Goal: Task Accomplishment & Management: Manage account settings

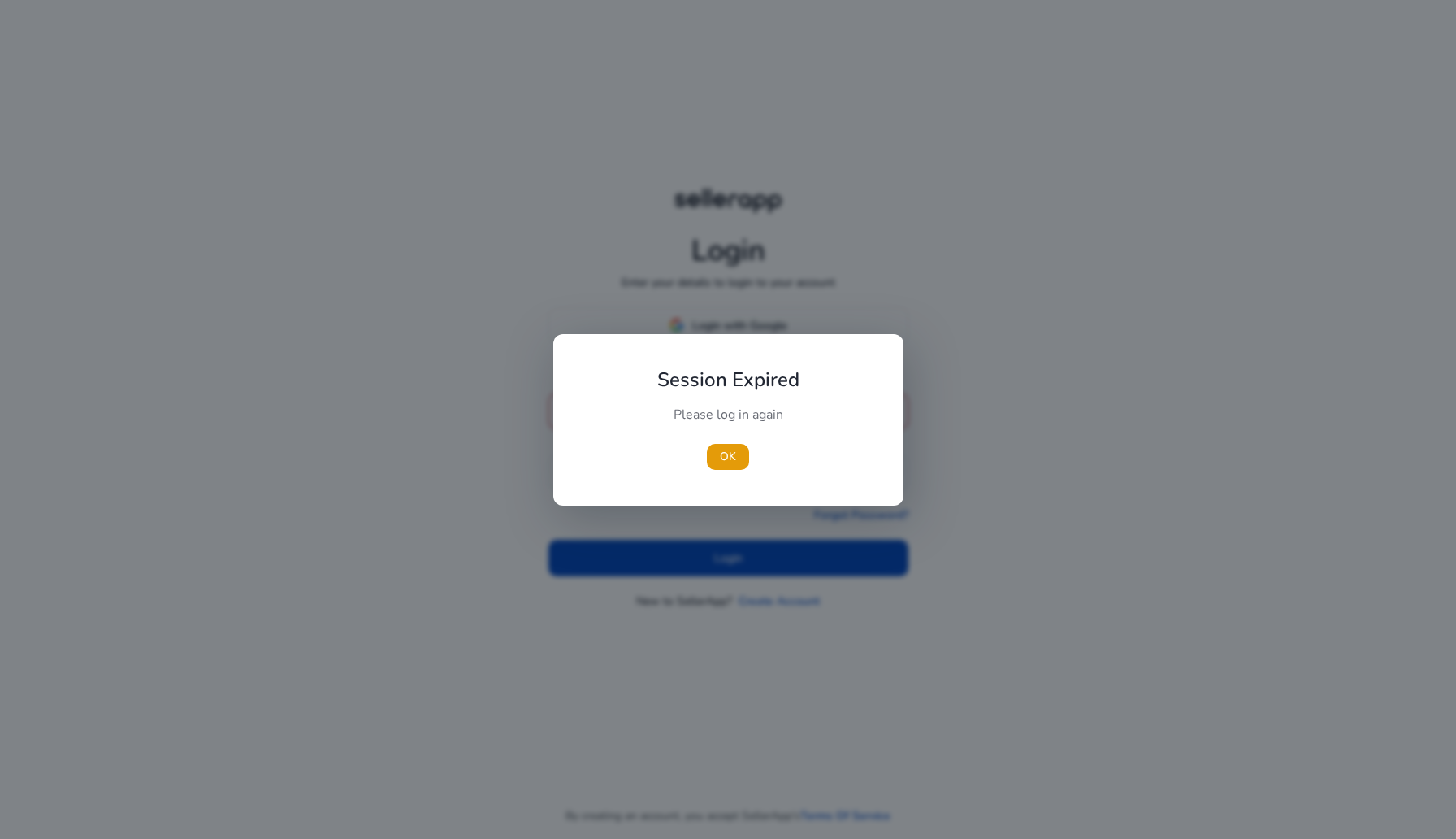
click at [759, 311] on div at bounding box center [728, 419] width 1456 height 839
click at [766, 331] on div at bounding box center [728, 419] width 1456 height 839
click at [730, 455] on span "OK" at bounding box center [728, 456] width 17 height 17
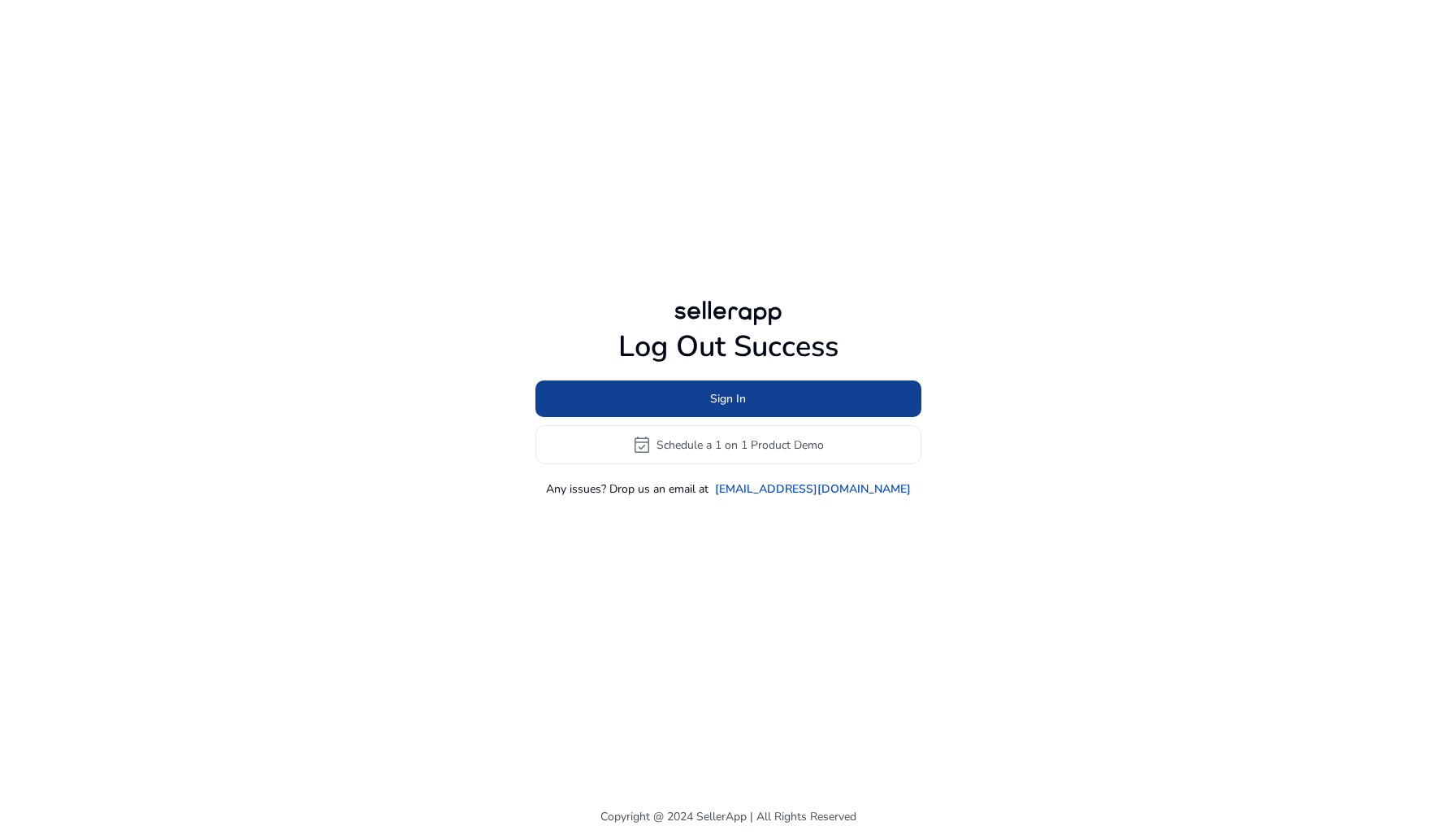
click at [788, 404] on span at bounding box center [728, 399] width 386 height 39
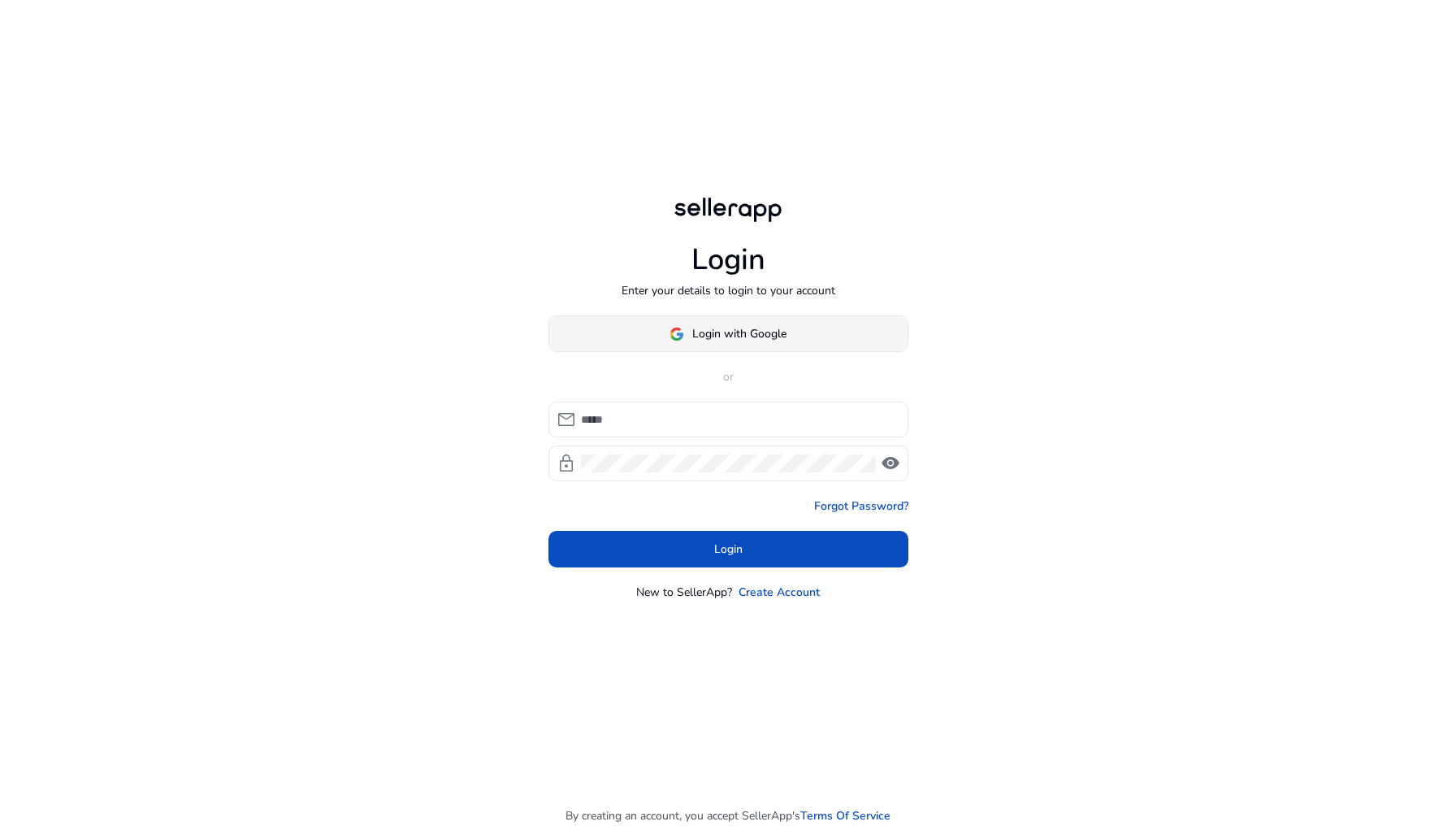
click at [697, 329] on span "Login with Google" at bounding box center [740, 333] width 94 height 17
click at [737, 328] on div at bounding box center [728, 333] width 360 height 37
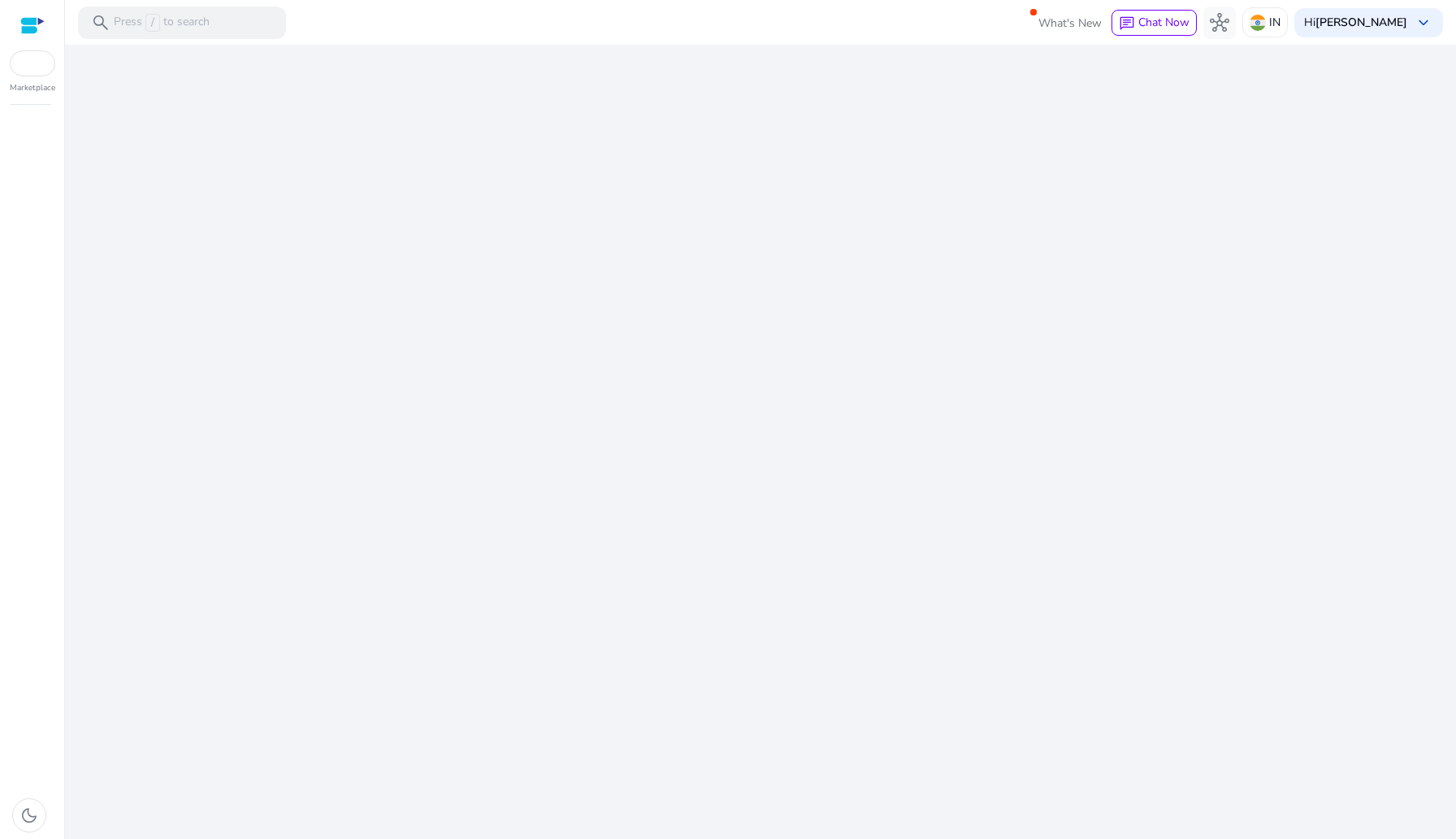
drag, startPoint x: 618, startPoint y: 297, endPoint x: 869, endPoint y: 307, distance: 251.2
click at [869, 307] on div "We are getting things ready for you..." at bounding box center [761, 442] width 1379 height 794
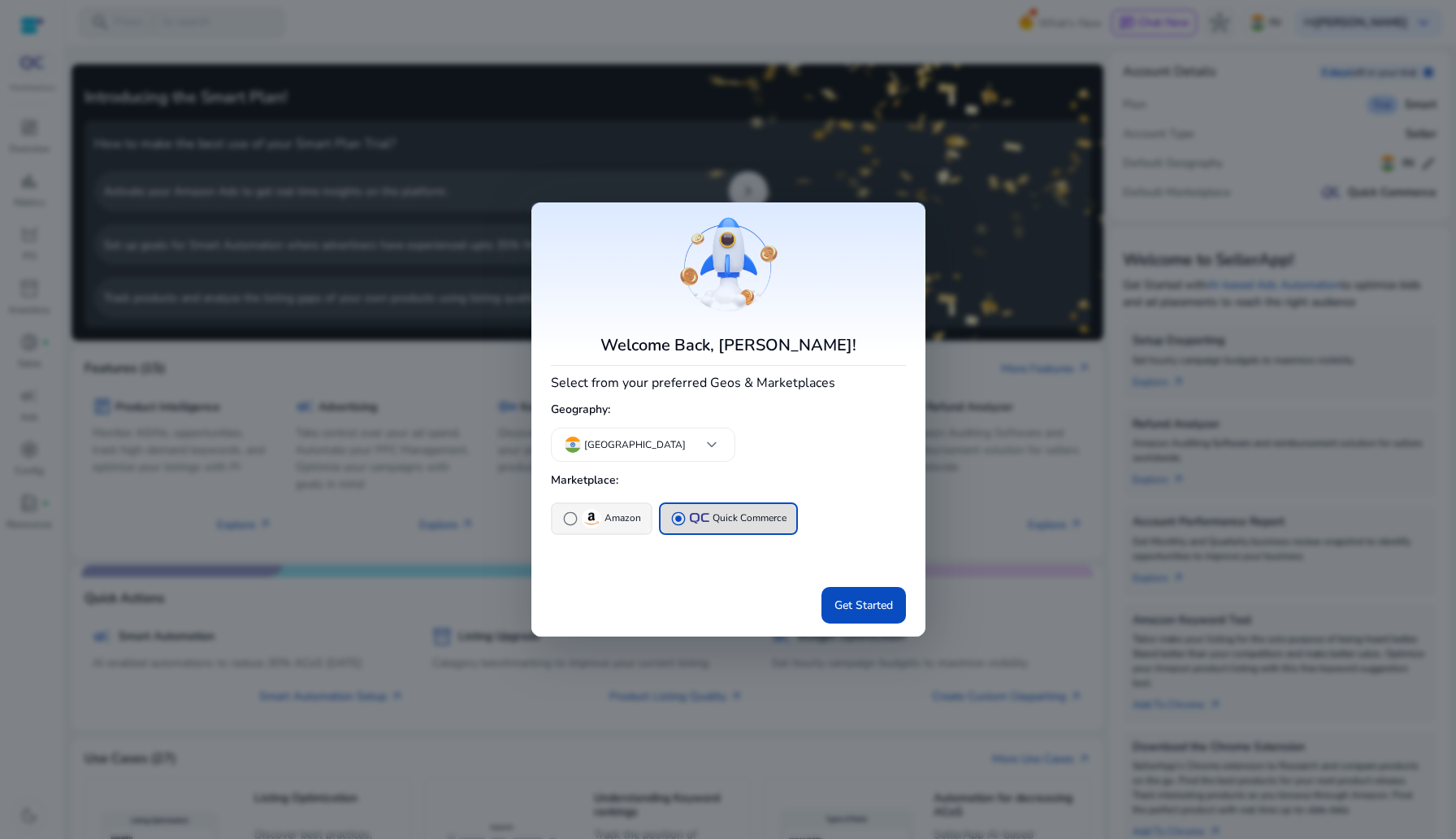
click at [590, 520] on img "button" at bounding box center [591, 518] width 19 height 19
click at [848, 603] on span "Get Started" at bounding box center [864, 605] width 59 height 17
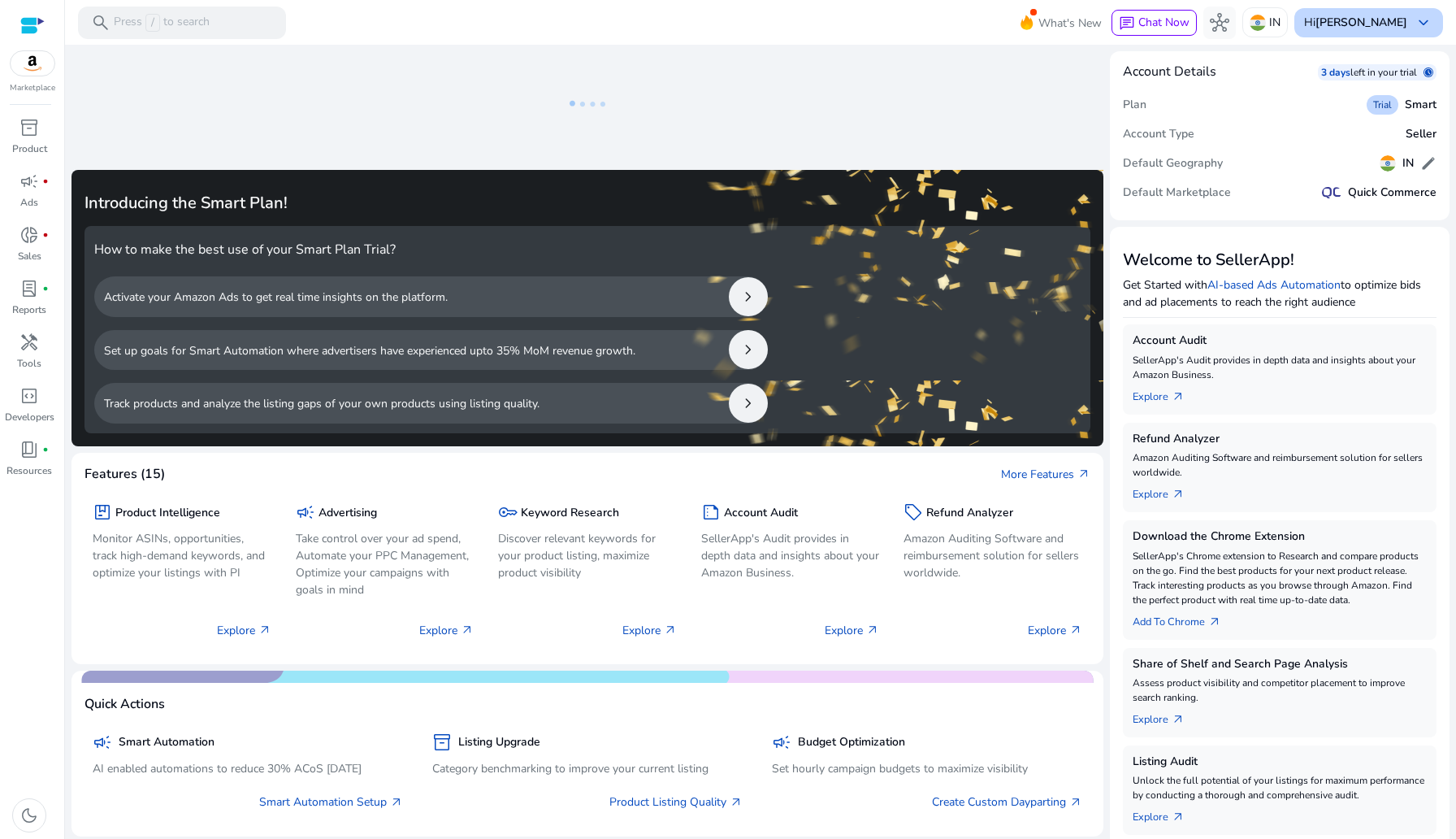
click at [1353, 32] on div "Hi [PERSON_NAME] keyboard_arrow_down" at bounding box center [1369, 23] width 148 height 29
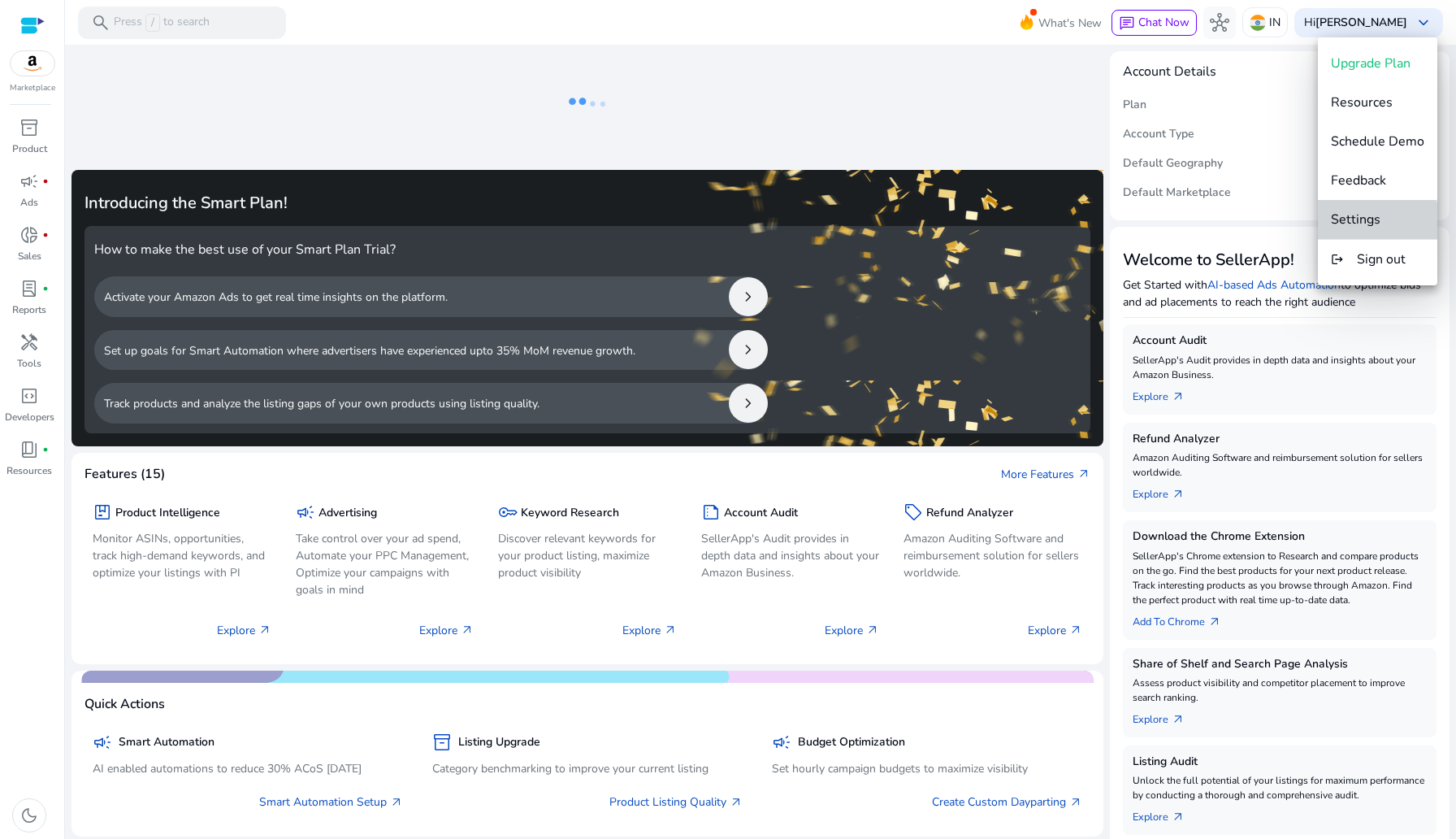
click at [1375, 221] on span "Settings" at bounding box center [1356, 219] width 50 height 17
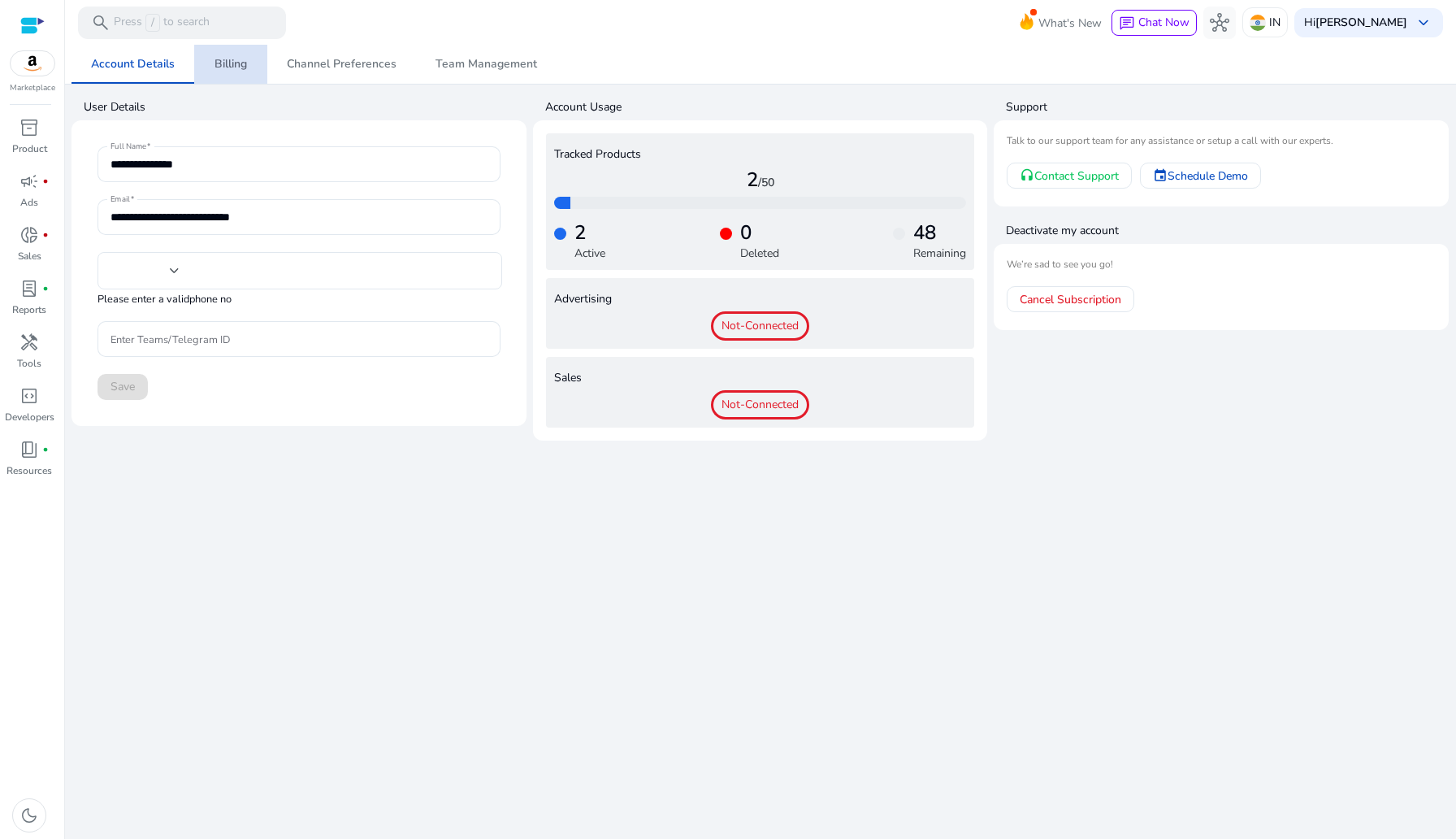
click at [239, 74] on span "Billing" at bounding box center [230, 64] width 32 height 39
type input "***"
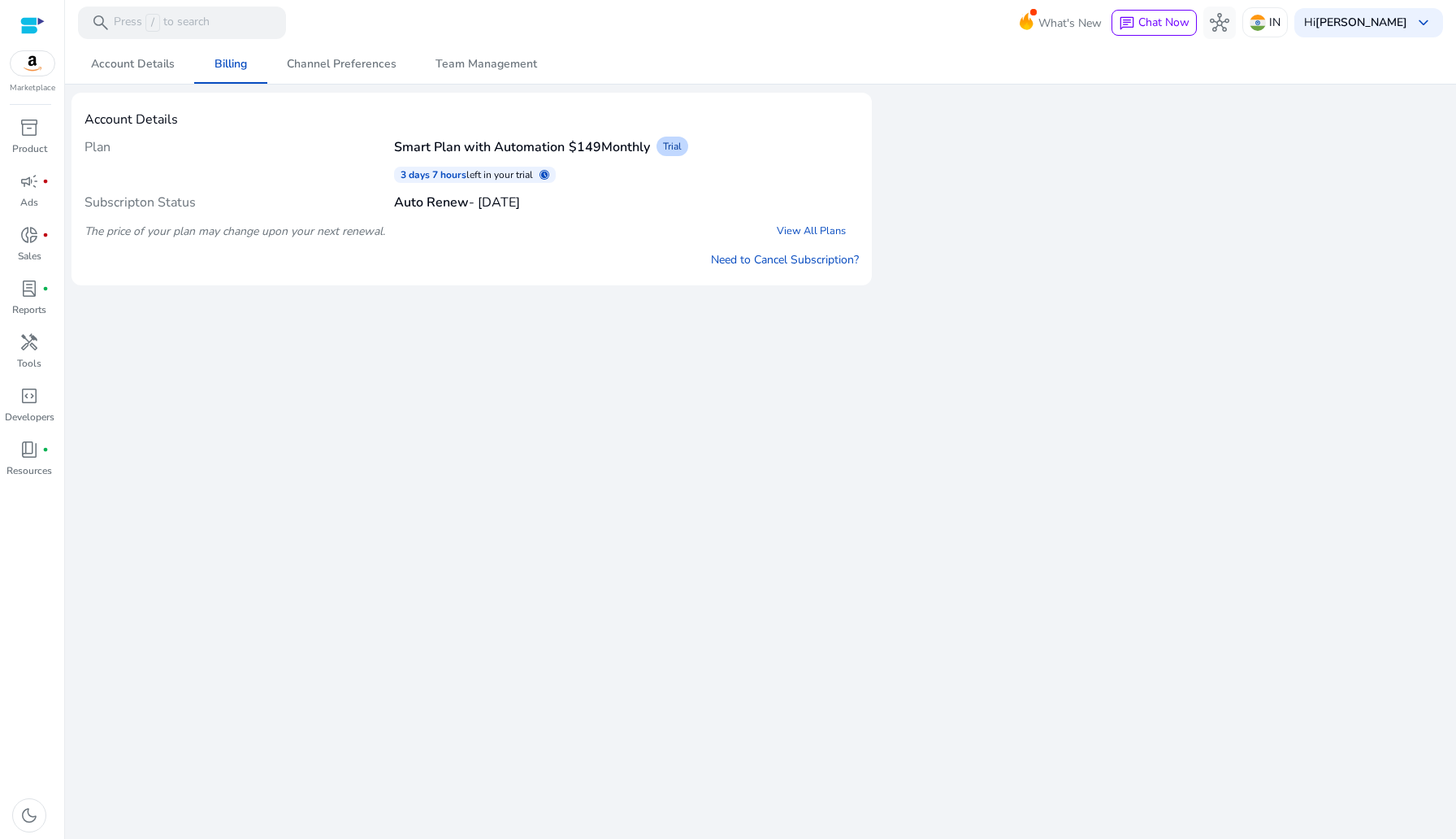
click at [833, 566] on div "We are getting things ready for you... Account Details Billing Channel Preferen…" at bounding box center [761, 442] width 1379 height 794
click at [572, 313] on div "We are getting things ready for you... Account Details Billing Channel Preferen…" at bounding box center [761, 442] width 1379 height 794
click at [567, 149] on h4 "Smart Plan with Automation $149 Monthly" at bounding box center [522, 147] width 256 height 16
drag, startPoint x: 400, startPoint y: 171, endPoint x: 553, endPoint y: 171, distance: 153.0
click at [553, 171] on div "3 days 7 hours left in your trial schedule" at bounding box center [475, 175] width 162 height 17
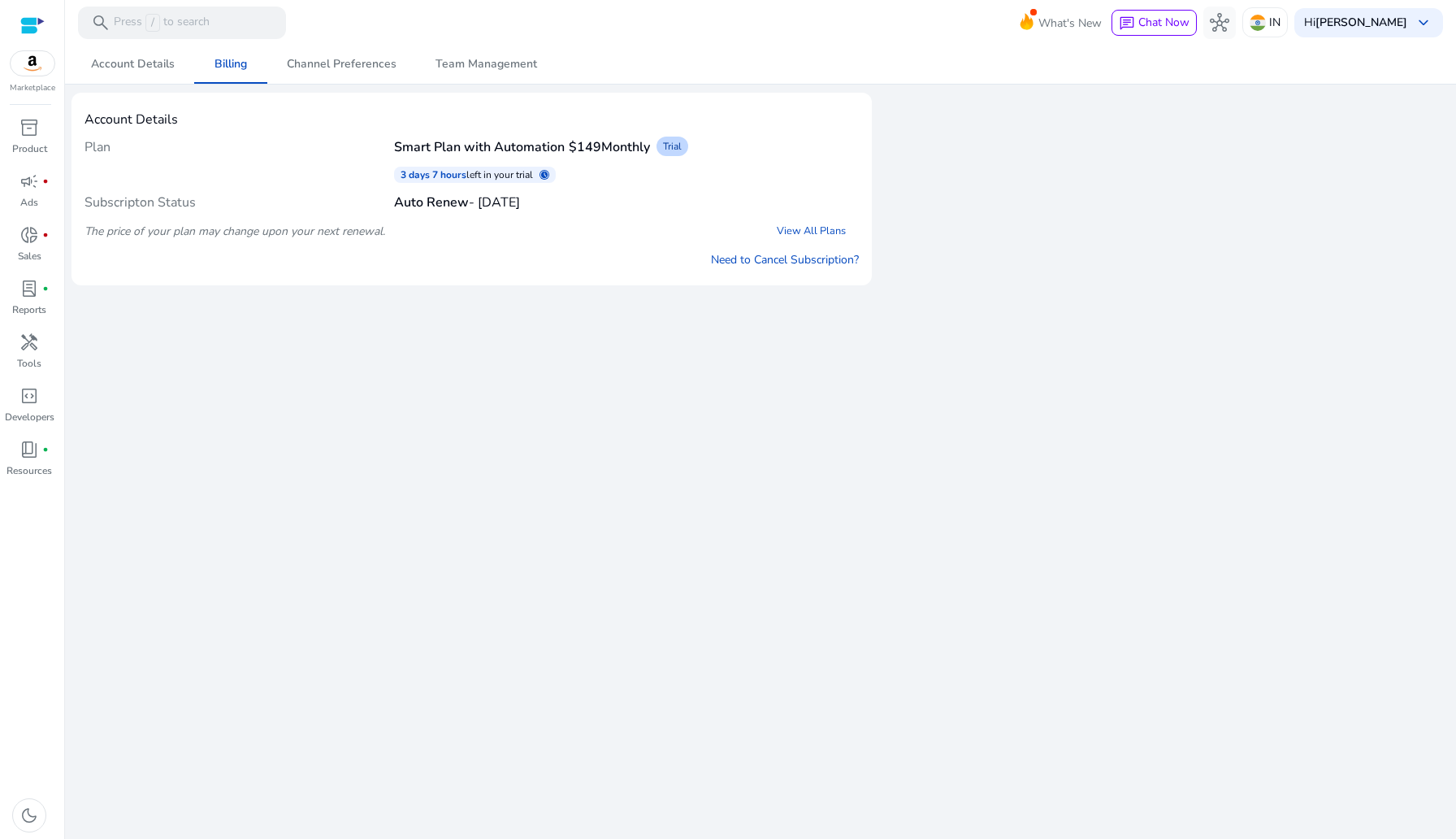
click at [577, 211] on div "Subscripton Status Auto Renew - [DATE]" at bounding box center [472, 203] width 775 height 28
drag, startPoint x: 398, startPoint y: 171, endPoint x: 553, endPoint y: 171, distance: 155.0
click at [553, 171] on div "3 days 7 hours left in your trial schedule" at bounding box center [475, 175] width 162 height 17
click at [569, 176] on div "3 days 7 hours left in your trial schedule" at bounding box center [472, 174] width 775 height 29
click at [800, 260] on link "Need to Cancel Subscription?" at bounding box center [785, 260] width 148 height 17
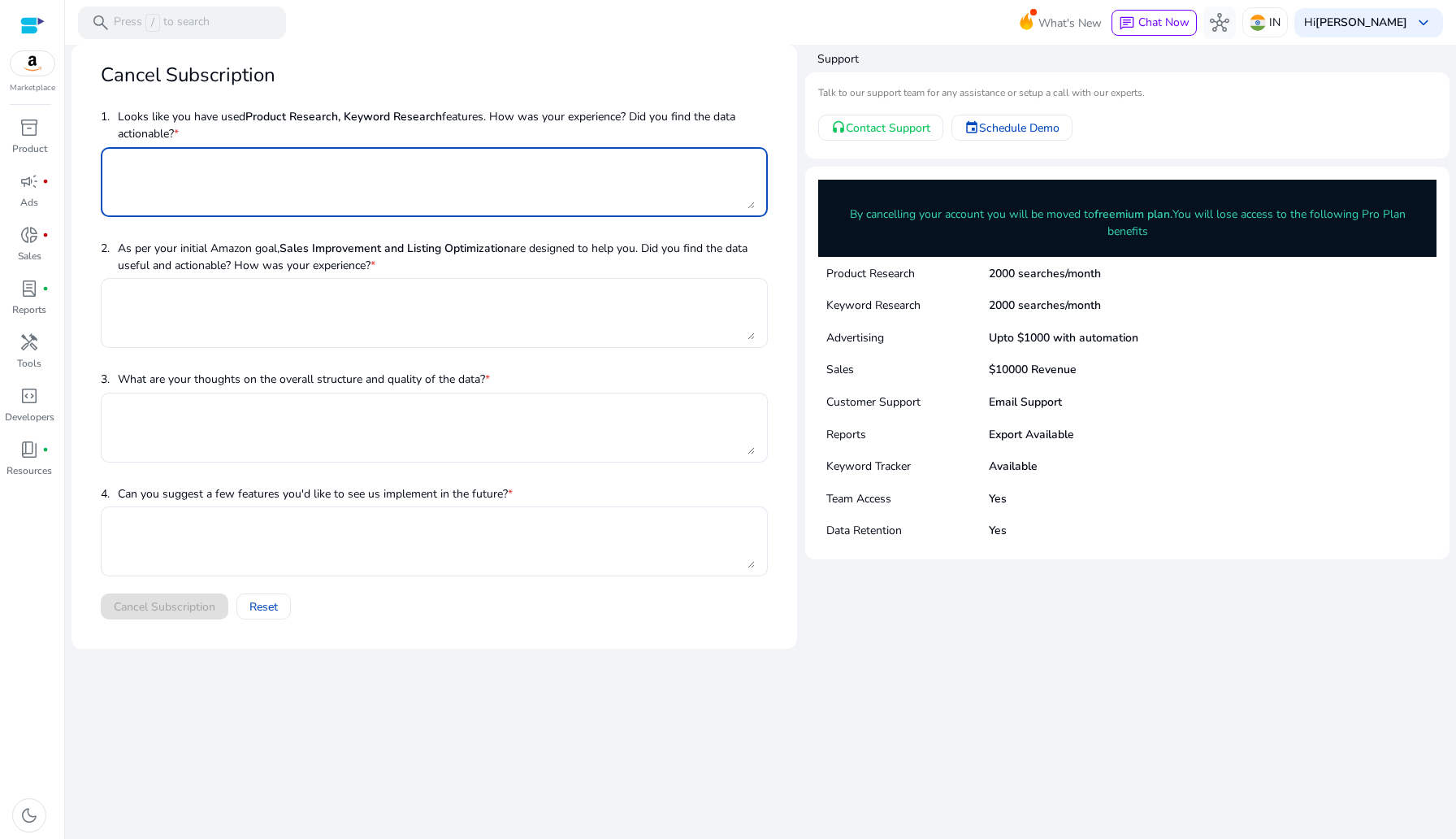
click at [364, 199] on textarea at bounding box center [435, 182] width 641 height 53
click at [255, 689] on div "We are getting things ready for you... Cancel Subscription 1. Looks like you ha…" at bounding box center [761, 442] width 1379 height 794
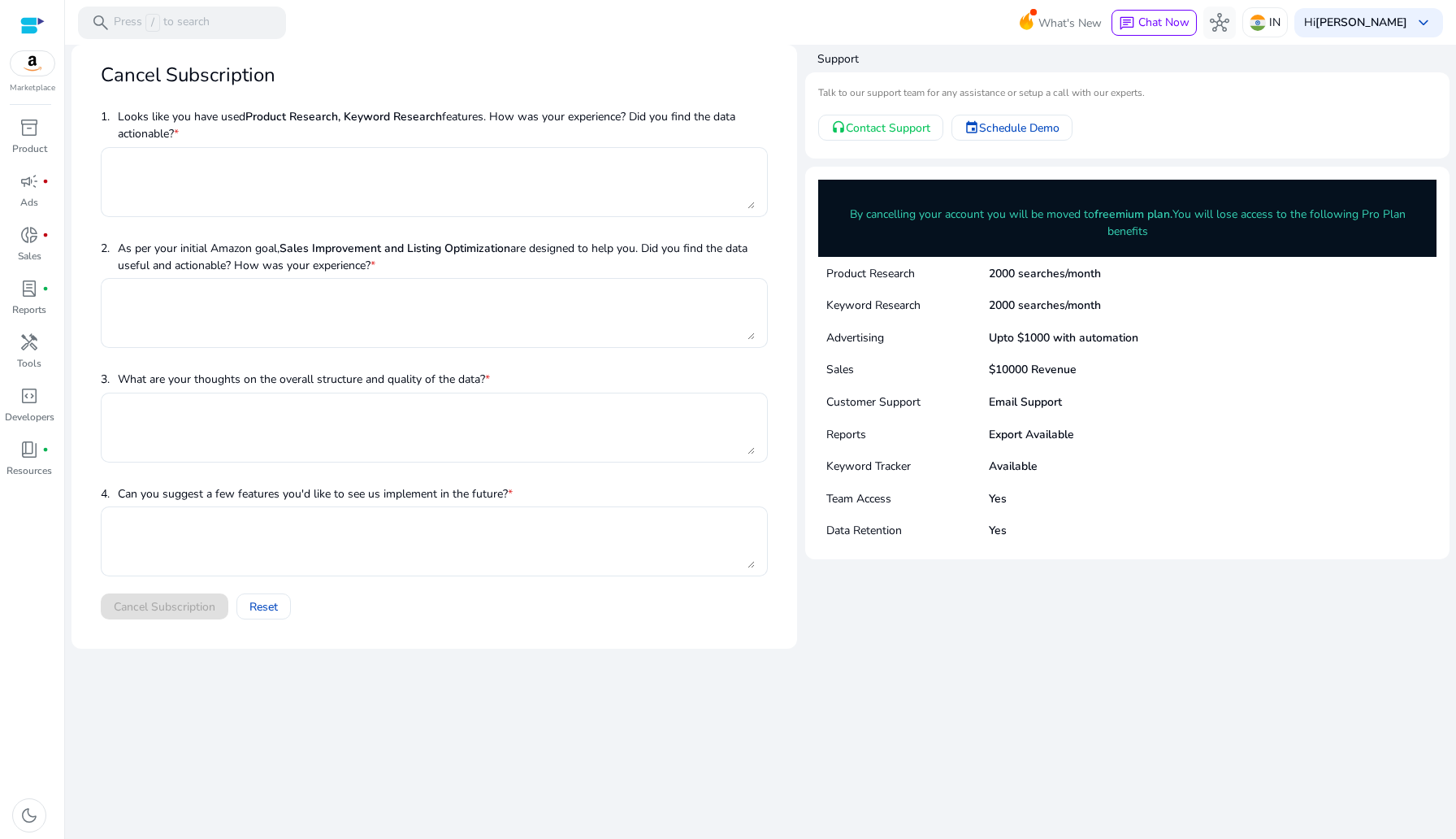
drag, startPoint x: 1005, startPoint y: 225, endPoint x: 1227, endPoint y: 227, distance: 222.0
click at [1238, 227] on p "By cancelling your account you will be moved to freemium plan. You will lose ac…" at bounding box center [1127, 222] width 594 height 34
click at [1226, 227] on p "By cancelling your account you will be moved to freemium plan. You will lose ac…" at bounding box center [1127, 222] width 594 height 34
drag, startPoint x: 899, startPoint y: 216, endPoint x: 1019, endPoint y: 217, distance: 120.0
click at [1019, 217] on p "By cancelling your account you will be moved to freemium plan. You will lose ac…" at bounding box center [1127, 222] width 594 height 34
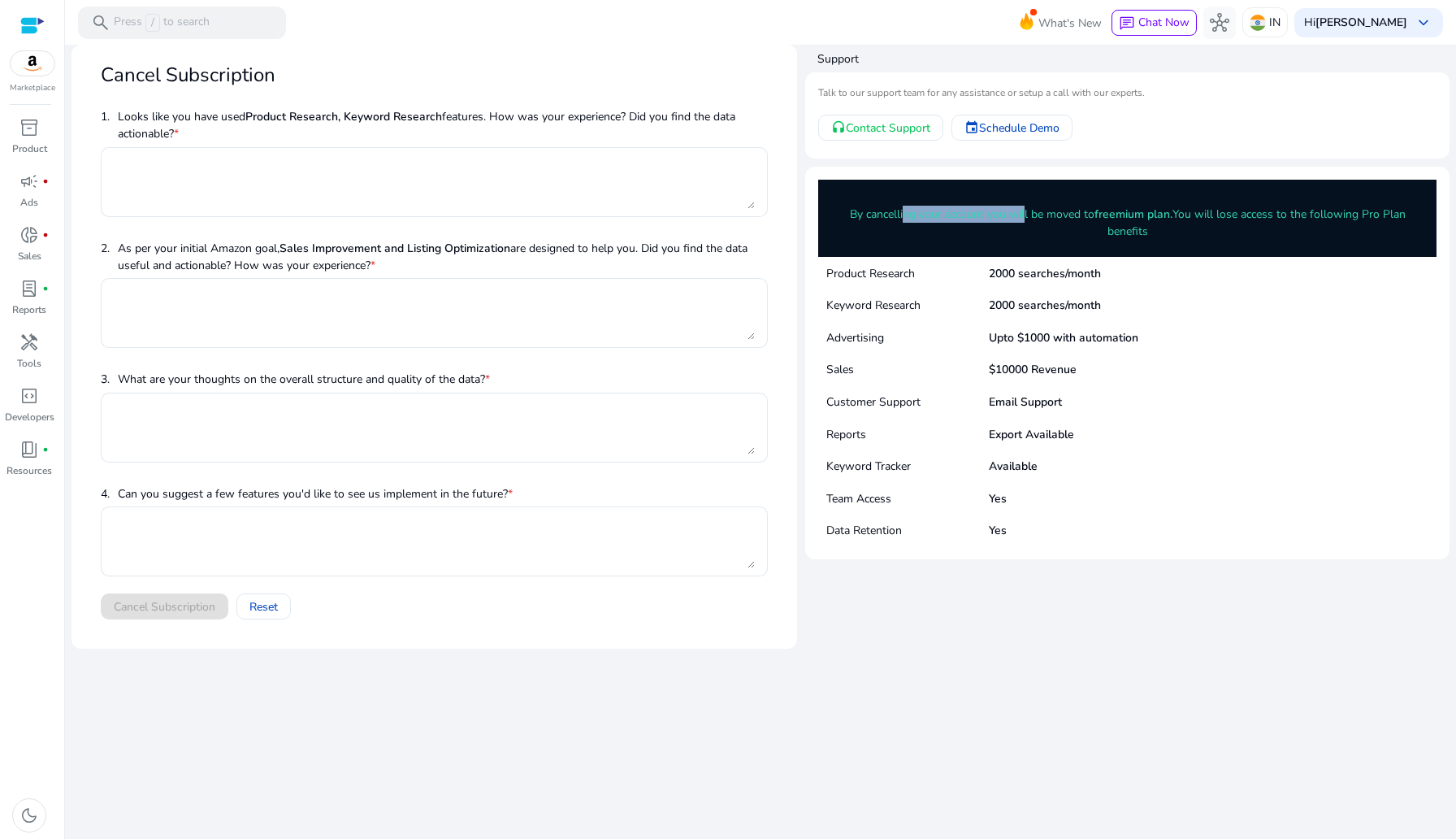
click at [1019, 217] on p "By cancelling your account you will be moved to freemium plan. You will lose ac…" at bounding box center [1127, 222] width 594 height 34
click at [1033, 239] on p "By cancelling your account you will be moved to freemium plan. You will lose ac…" at bounding box center [1127, 222] width 594 height 34
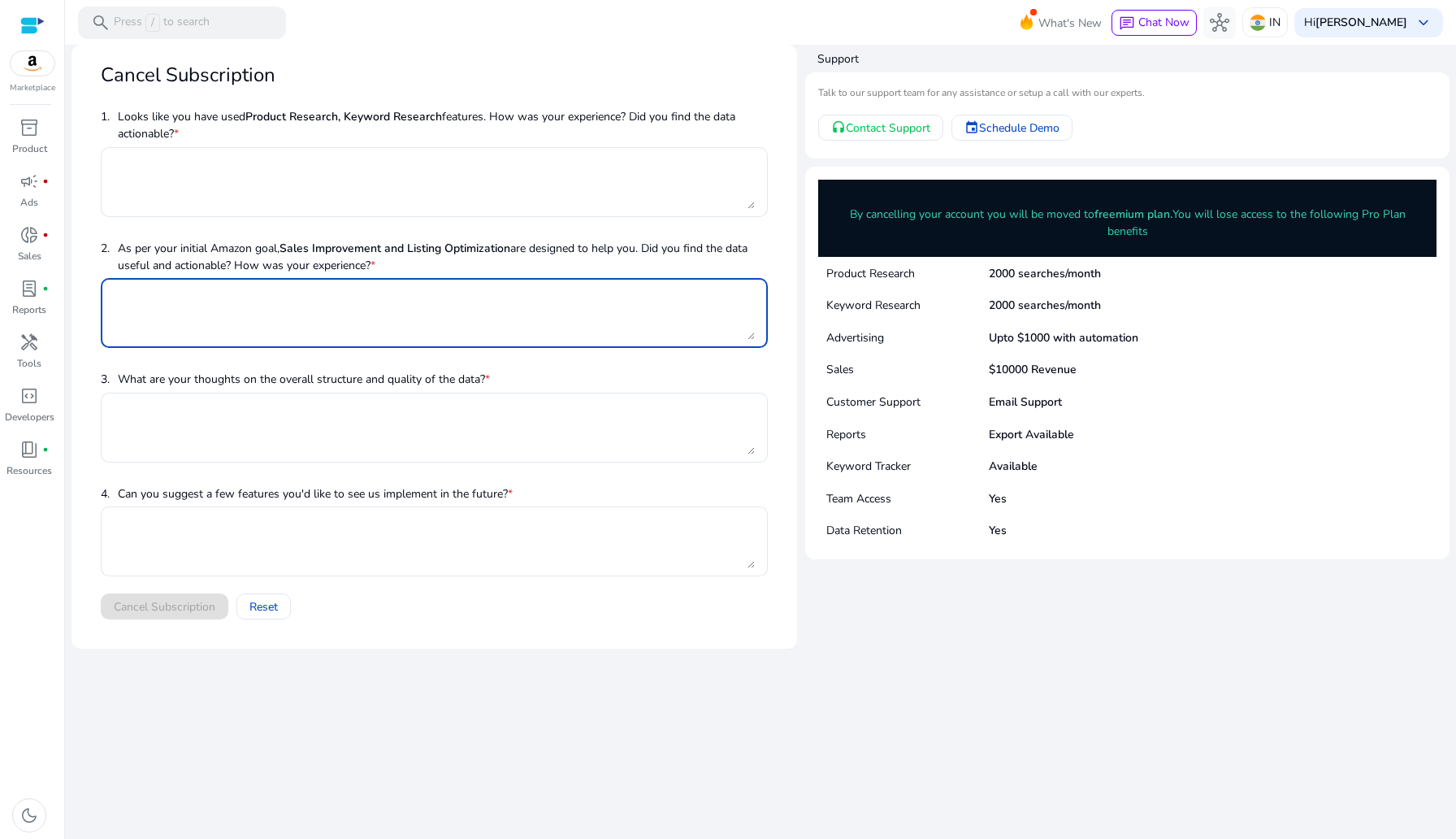
click at [275, 309] on textarea at bounding box center [435, 313] width 641 height 53
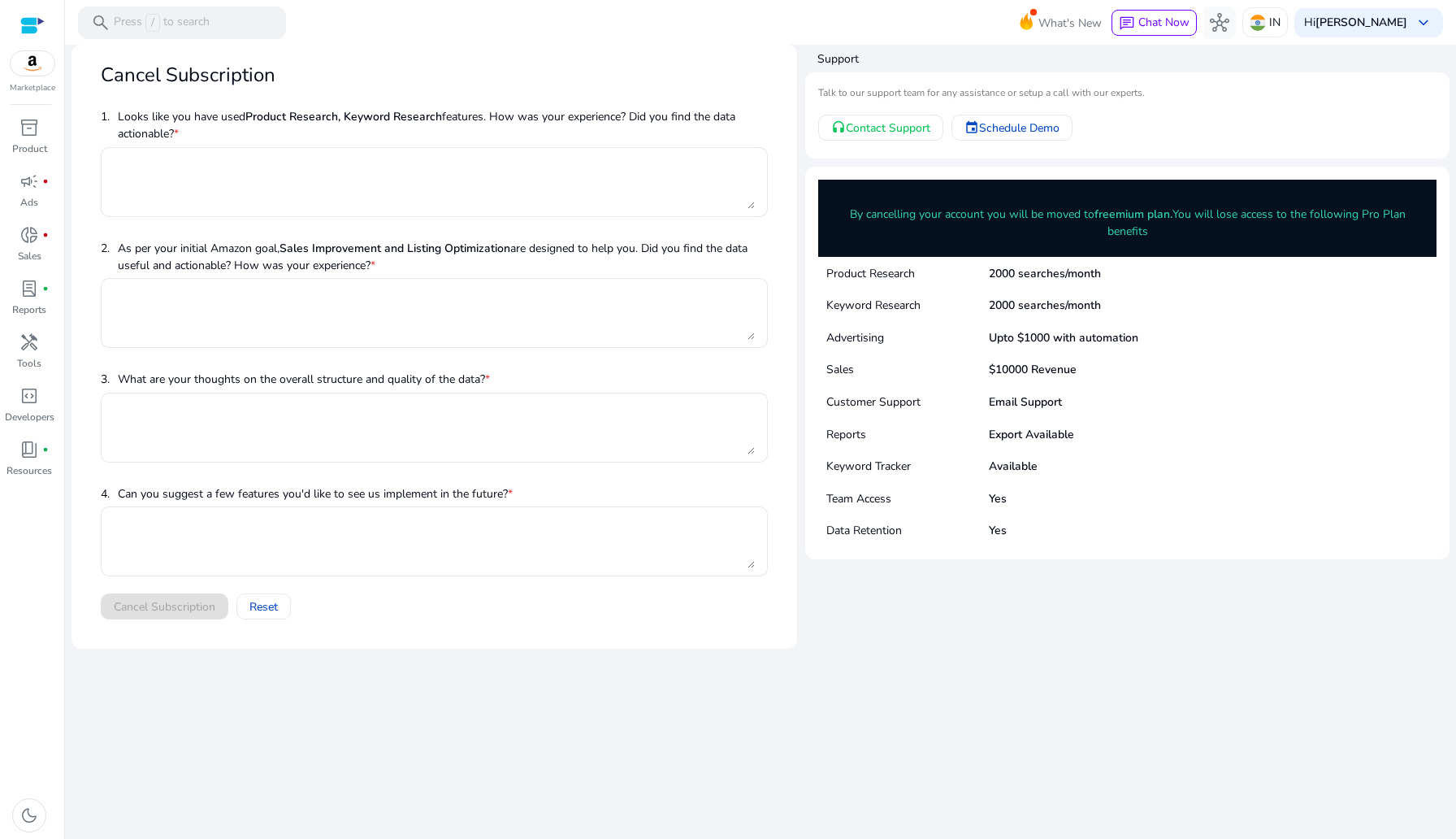
click at [221, 273] on span "2. As per your initial Amazon goal, Sales Improvement and Listing Optimization …" at bounding box center [434, 256] width 667 height 45
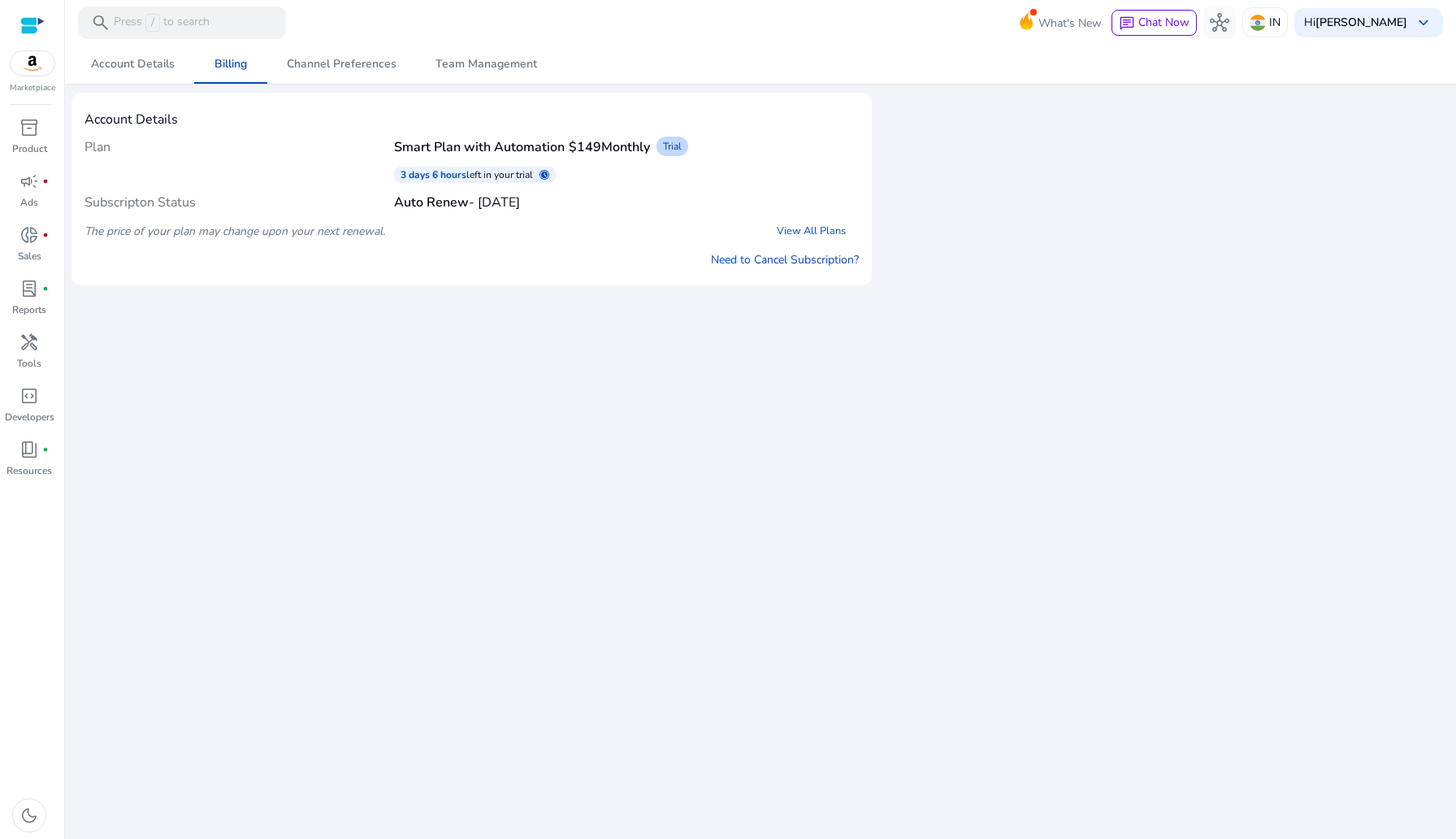
click at [508, 225] on div "The price of your plan may change upon your next renewal. View All Plans" at bounding box center [472, 231] width 775 height 29
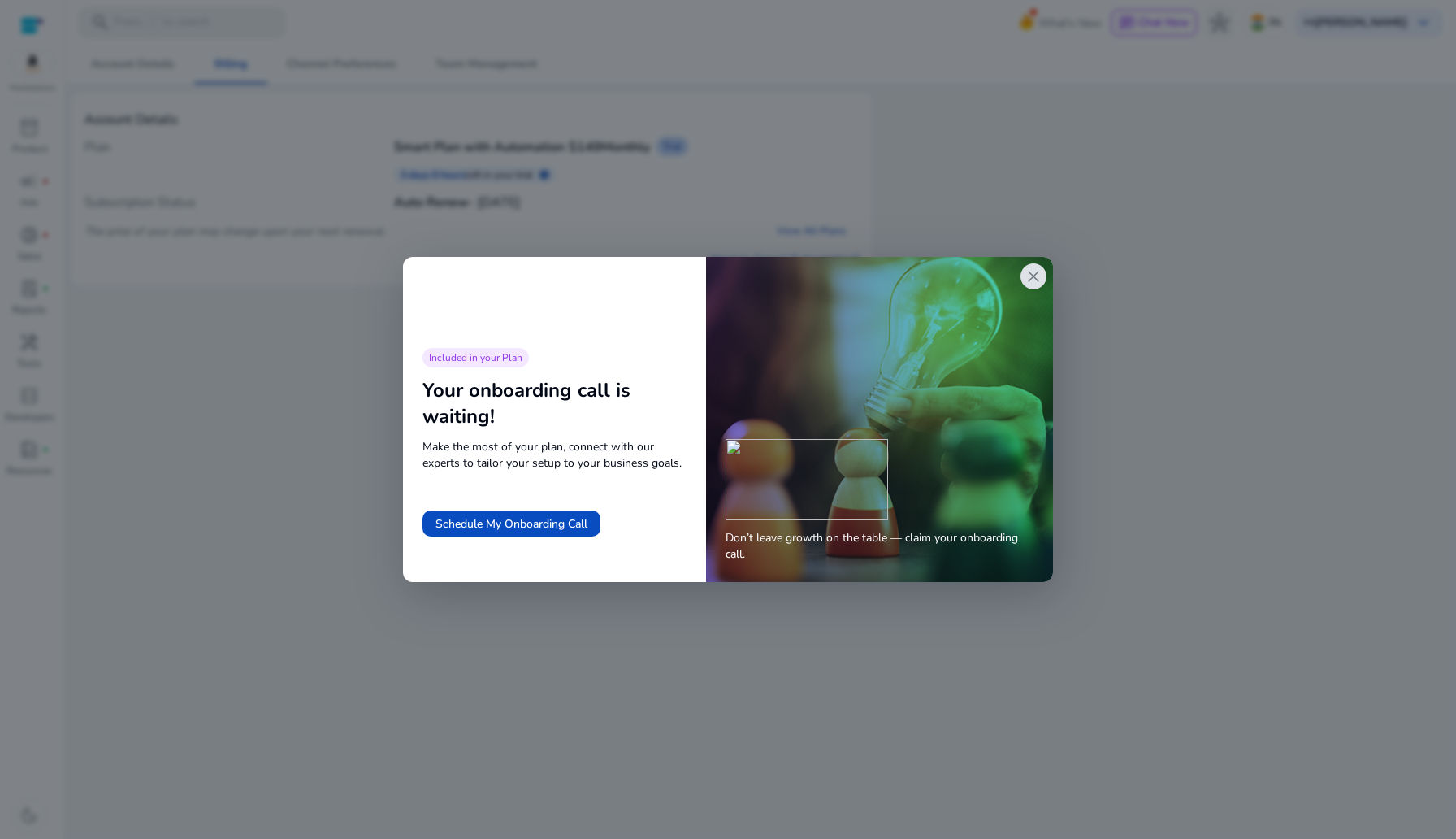
click at [1031, 274] on span "close" at bounding box center [1033, 275] width 19 height 19
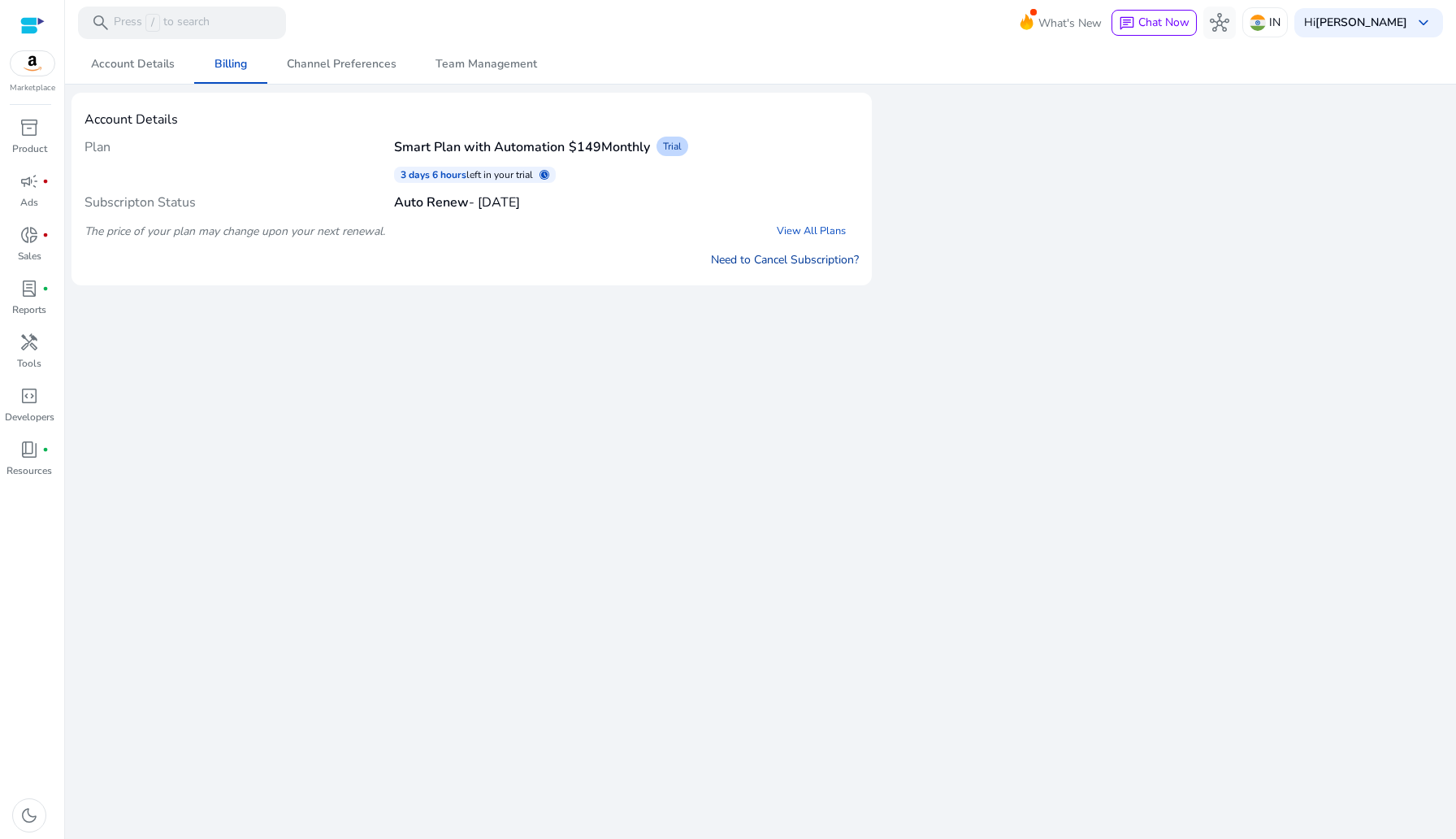
click at [763, 256] on link "Need to Cancel Subscription?" at bounding box center [785, 260] width 148 height 17
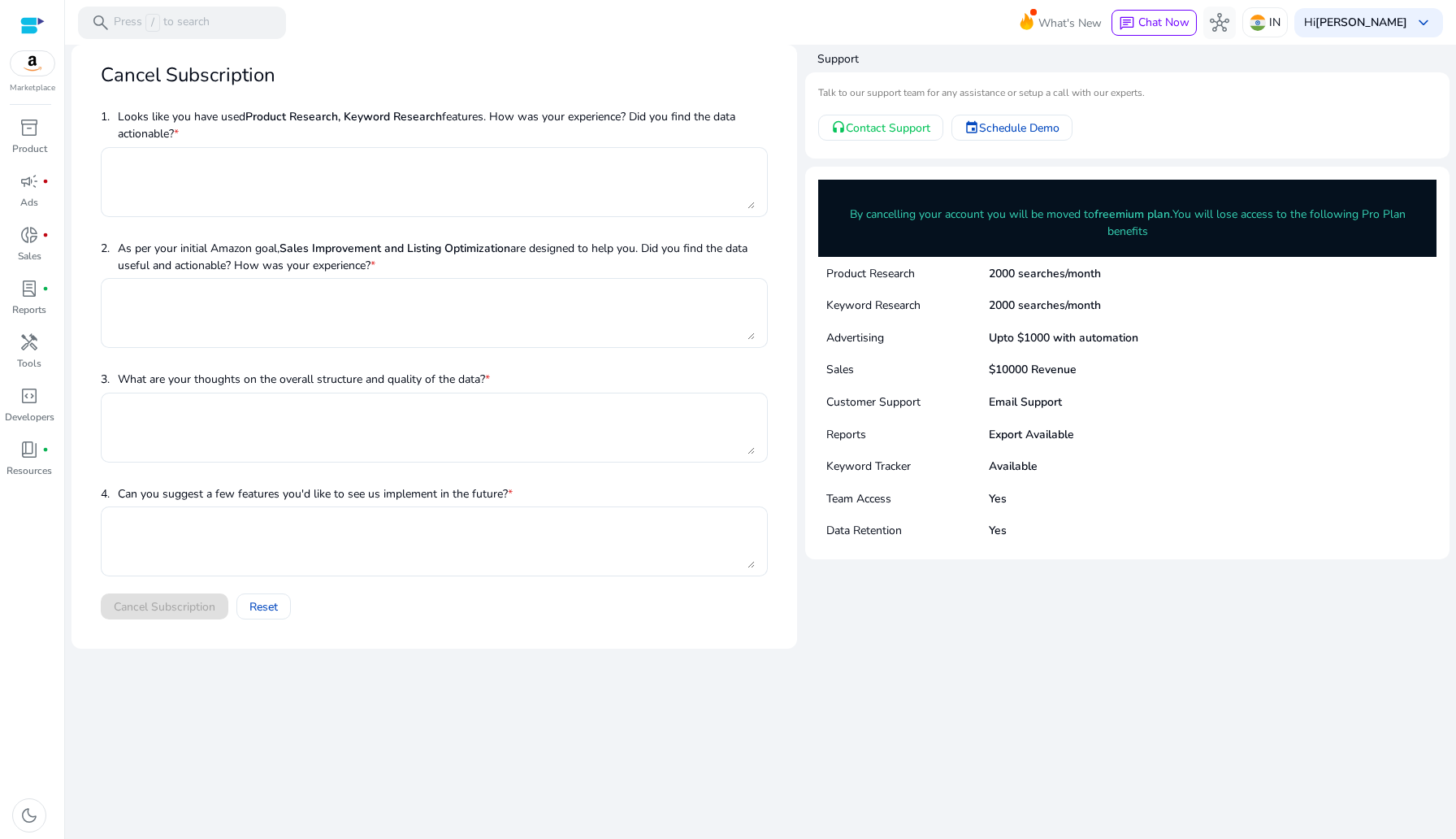
click at [261, 266] on p "As per your initial Amazon goal, Sales Improvement and Listing Optimization are…" at bounding box center [443, 256] width 650 height 34
drag, startPoint x: 376, startPoint y: 262, endPoint x: 421, endPoint y: 266, distance: 45.2
click at [421, 266] on p "As per your initial Amazon goal, Sales Improvement and Listing Optimization are…" at bounding box center [443, 256] width 650 height 34
click at [392, 253] on b "Sales Improvement and Listing Optimization" at bounding box center [395, 248] width 231 height 16
drag, startPoint x: 819, startPoint y: 61, endPoint x: 930, endPoint y: 61, distance: 111.0
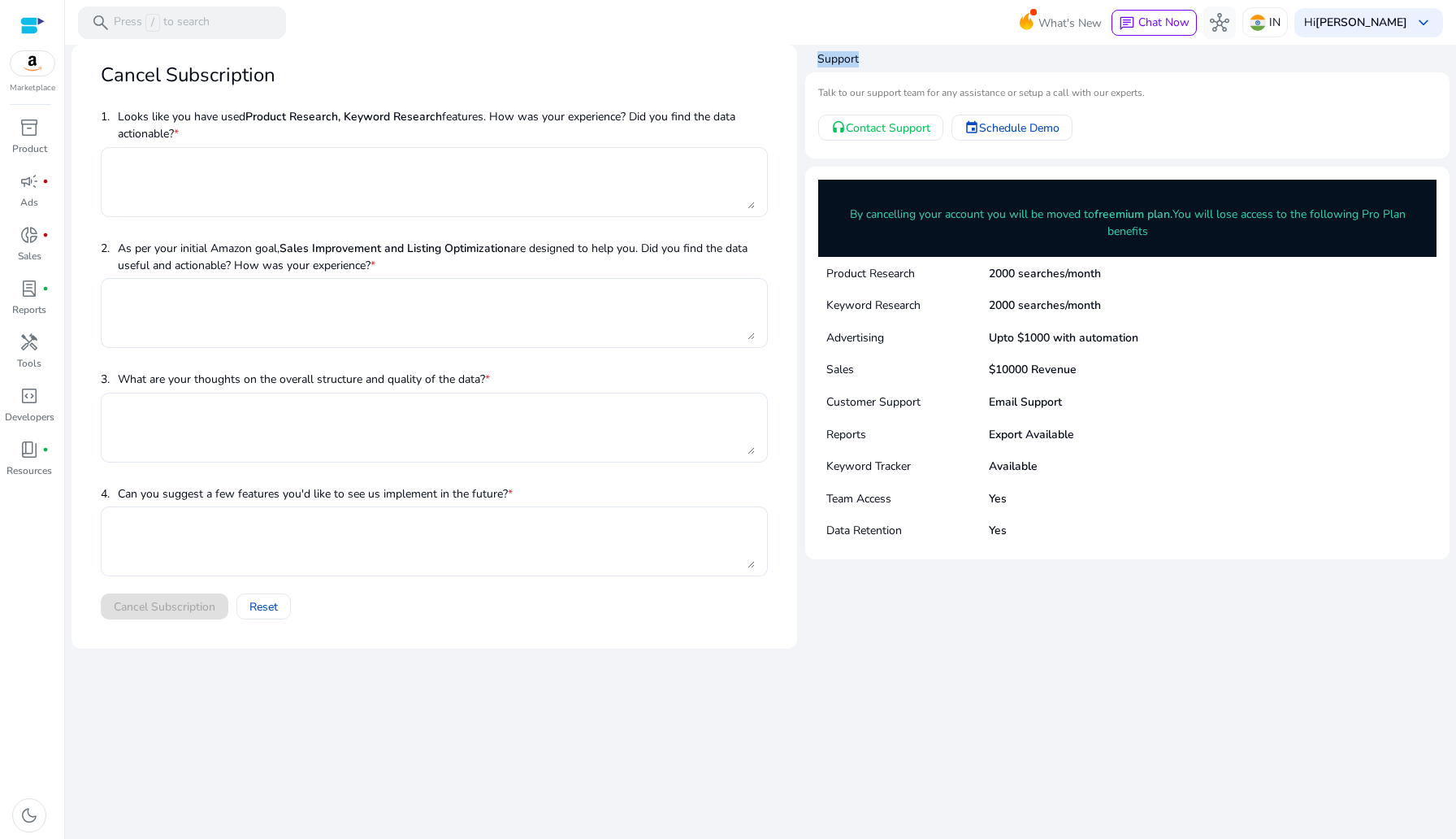
click at [930, 61] on h4 "Support" at bounding box center [1134, 60] width 633 height 17
click at [857, 88] on mat-card-subtitle "Talk to our support team for any assistance or setup a call with our experts." at bounding box center [1128, 93] width 619 height 16
